Goal: Find specific fact: Find specific fact

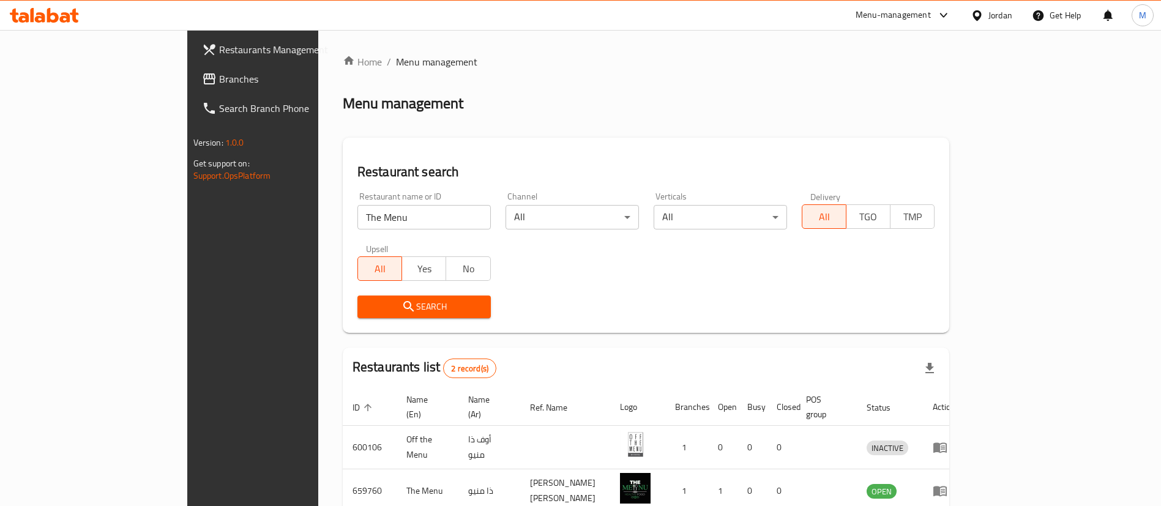
scroll to position [59, 0]
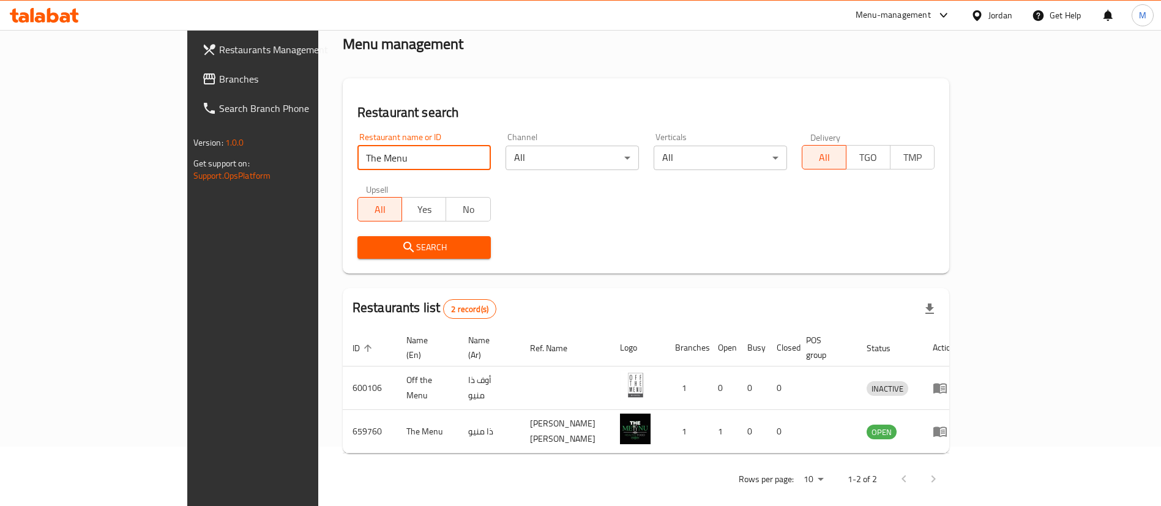
click at [357, 159] on input "The Menu" at bounding box center [423, 158] width 133 height 24
type input "[PERSON_NAME]"
click button "Search" at bounding box center [423, 247] width 133 height 23
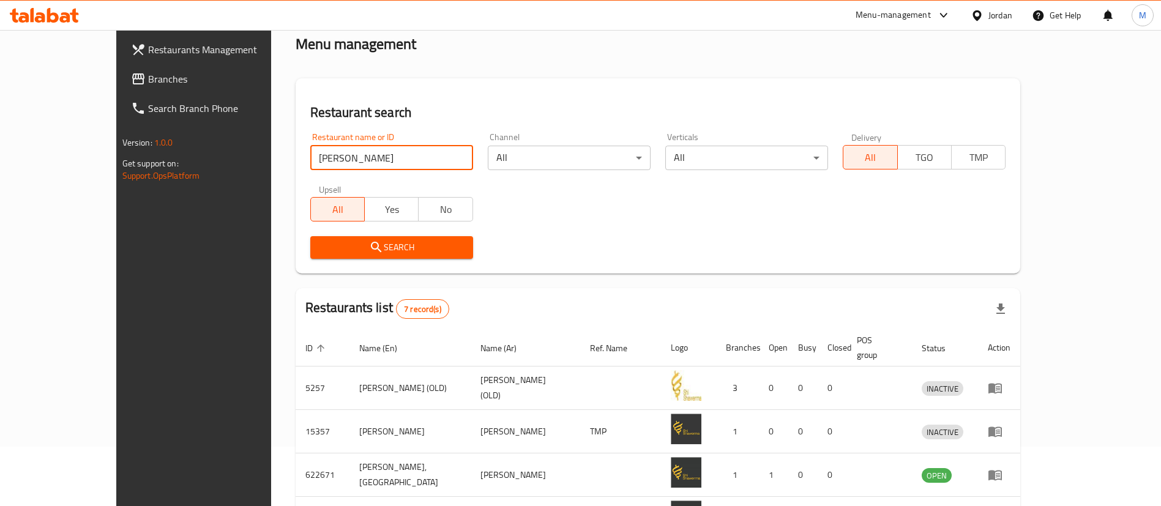
scroll to position [277, 0]
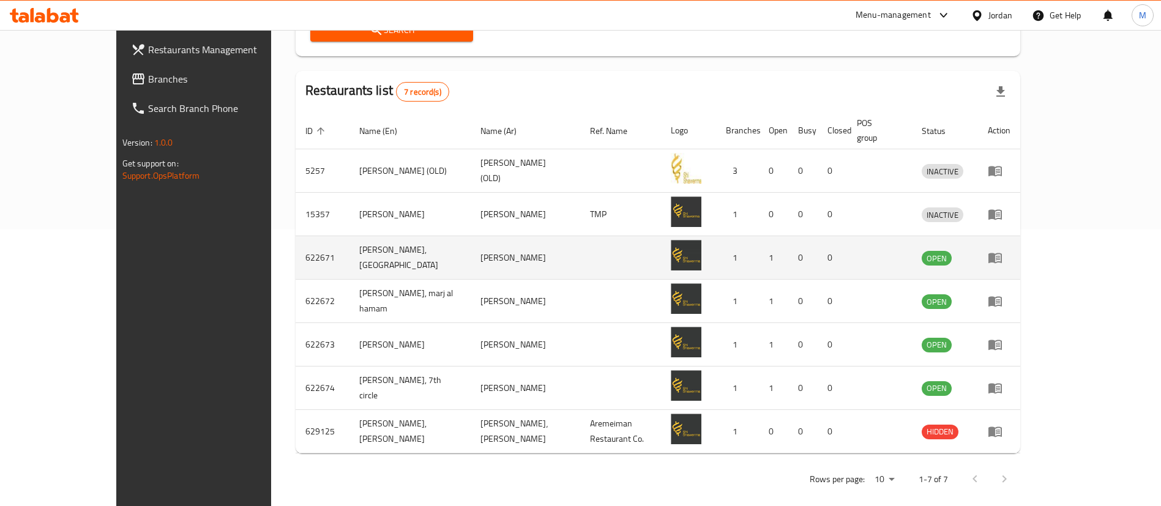
click at [296, 237] on td "622671" at bounding box center [323, 257] width 54 height 43
copy td "622671"
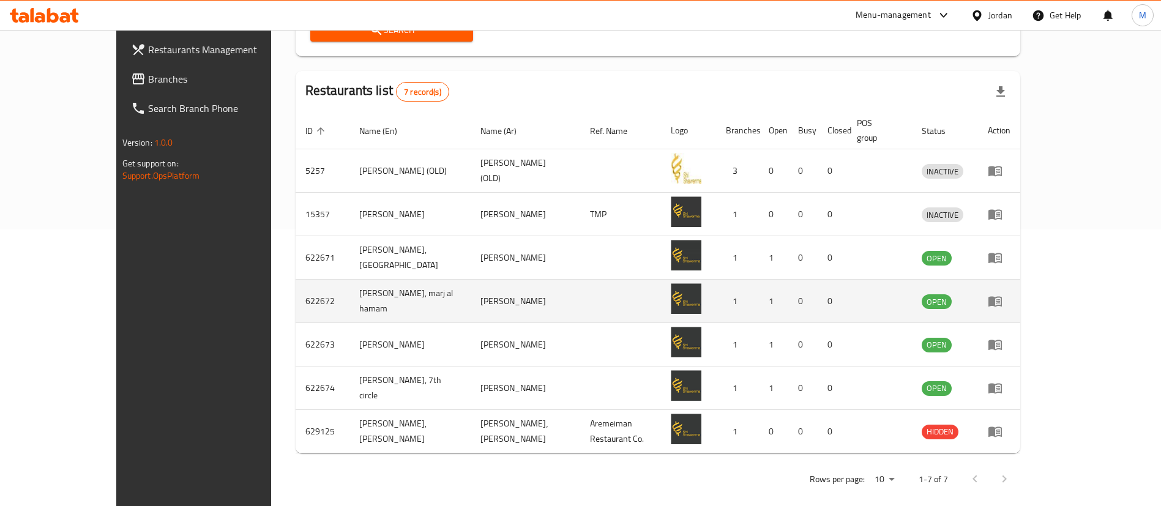
click at [296, 280] on td "622672" at bounding box center [323, 301] width 54 height 43
copy td "622672"
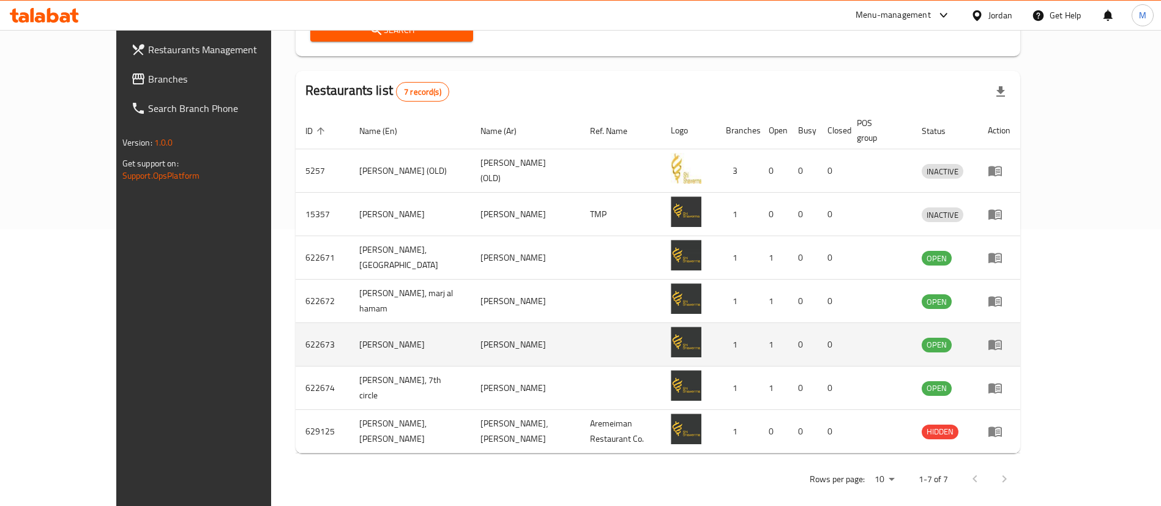
click at [296, 323] on td "622673" at bounding box center [323, 344] width 54 height 43
copy td "622673"
click at [296, 323] on td "622673" at bounding box center [323, 344] width 54 height 43
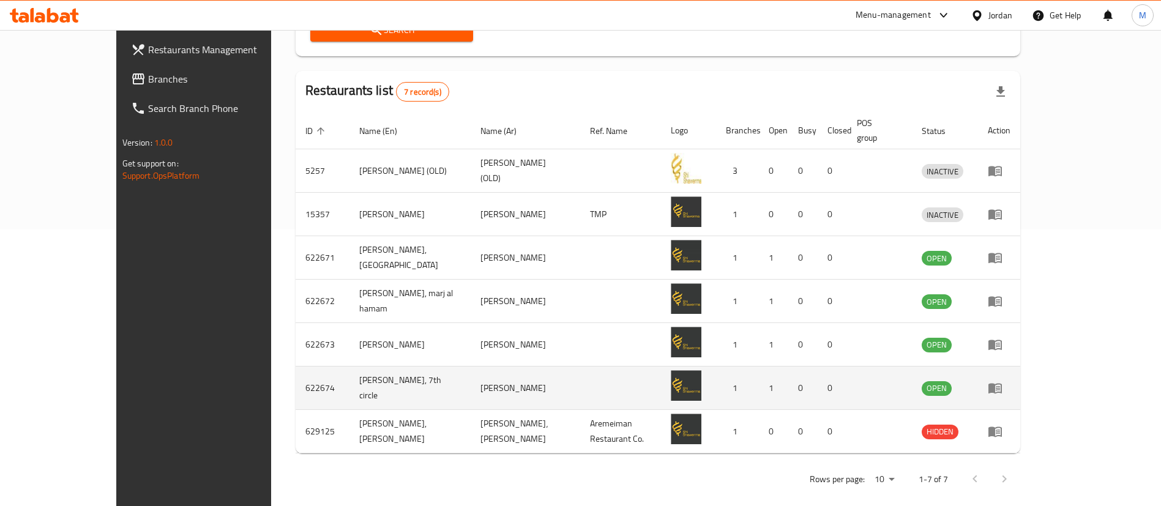
click at [296, 378] on td "622674" at bounding box center [323, 388] width 54 height 43
copy td "622674"
click at [296, 378] on td "622674" at bounding box center [323, 388] width 54 height 43
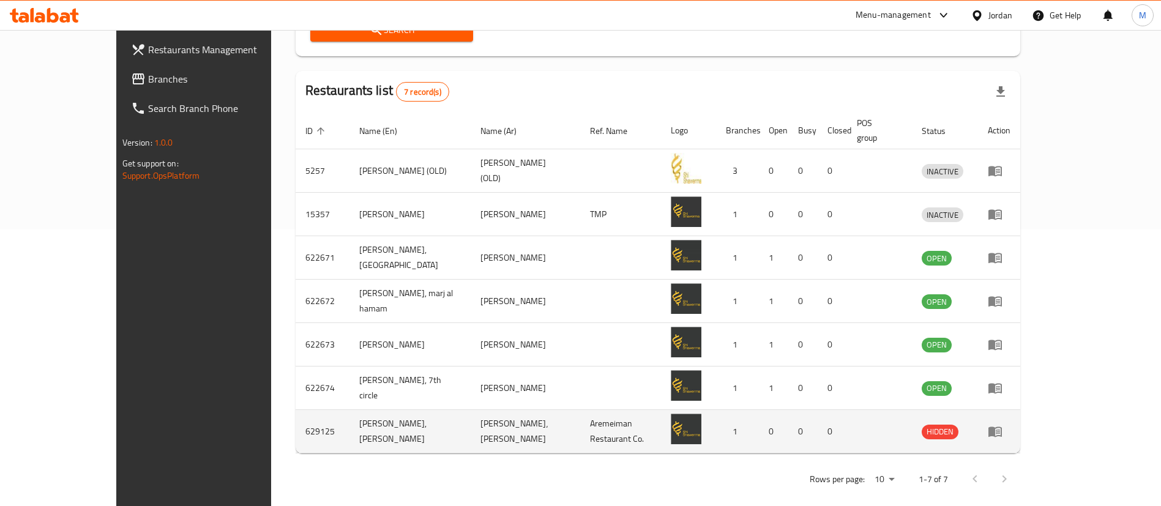
click at [296, 414] on td "629125" at bounding box center [323, 431] width 54 height 43
copy td "629125"
